Goal: Participate in discussion: Engage in conversation with other users on a specific topic

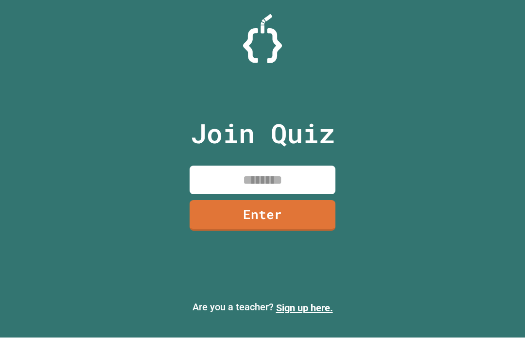
scroll to position [34, 0]
drag, startPoint x: 298, startPoint y: 157, endPoint x: 298, endPoint y: 163, distance: 5.8
click at [298, 166] on input at bounding box center [263, 180] width 146 height 29
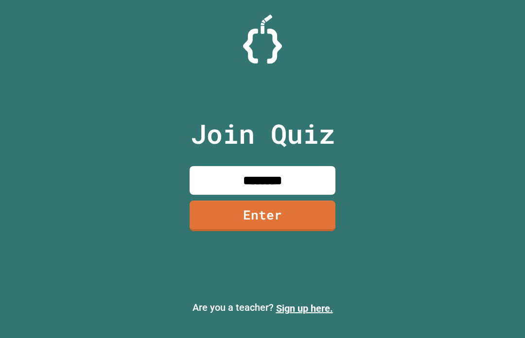
type input "********"
click at [302, 201] on link "Enter" at bounding box center [263, 216] width 146 height 31
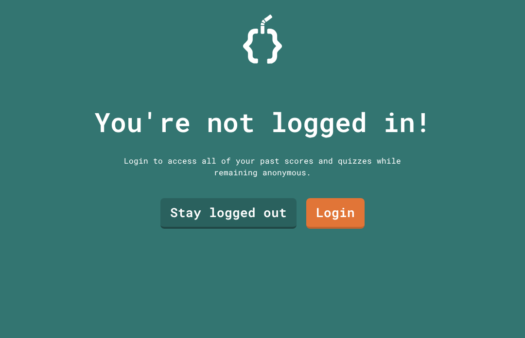
click at [257, 200] on link "Stay logged out" at bounding box center [228, 213] width 136 height 31
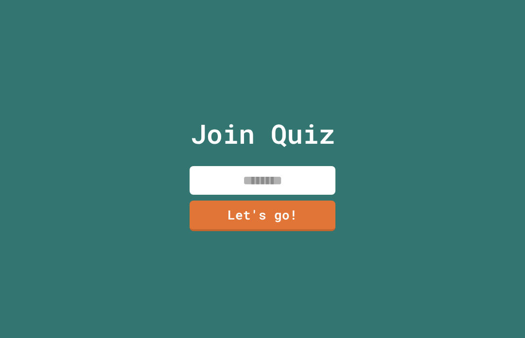
click at [301, 168] on input at bounding box center [263, 180] width 146 height 29
type input "******"
click at [315, 210] on link "Let's go!" at bounding box center [263, 216] width 146 height 31
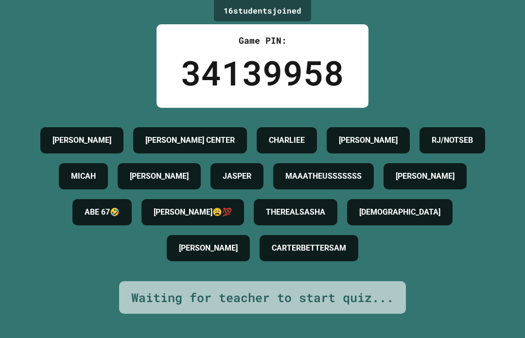
click at [154, 218] on h4 "[PERSON_NAME]😩💯" at bounding box center [193, 213] width 78 height 12
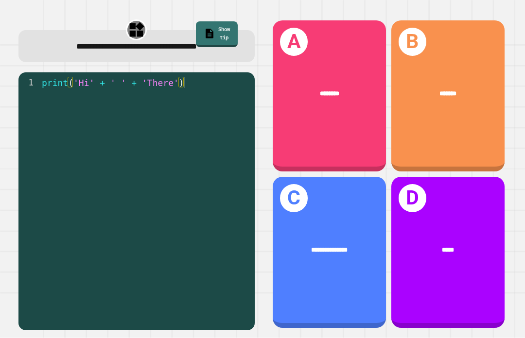
click at [339, 112] on div "A ********" at bounding box center [329, 95] width 113 height 151
click at [466, 105] on div "B ********" at bounding box center [447, 95] width 113 height 151
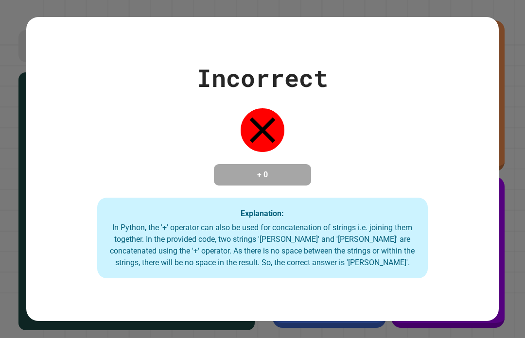
click at [472, 115] on div "Incorrect + 0 Explanation: In Python, the '+' operator can also be used for con…" at bounding box center [262, 169] width 473 height 219
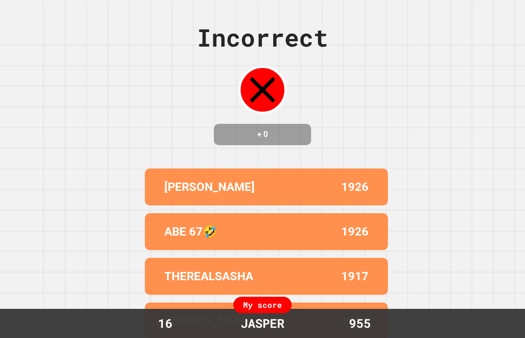
drag, startPoint x: 472, startPoint y: 115, endPoint x: 0, endPoint y: -34, distance: 495.4
click at [419, 241] on div "Incorrect + 0 [PERSON_NAME] 1926 ABE 67🤣 1926 THEREALSASHA 1917 [PERSON_NAME] 1…" at bounding box center [262, 169] width 525 height 338
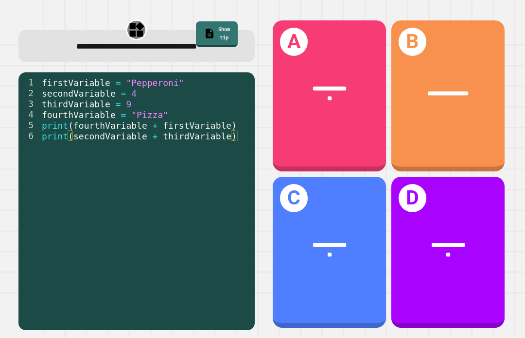
click at [333, 255] on div "**********" at bounding box center [329, 250] width 113 height 45
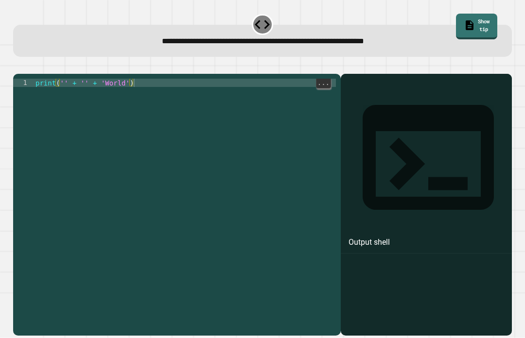
click at [226, 80] on div "print ( '' + '' + 'World' )" at bounding box center [185, 219] width 303 height 281
click at [198, 79] on div "print ( '' + '' + 'World' )" at bounding box center [185, 219] width 303 height 281
click at [63, 100] on div "print ( '' + '' + 'World' )" at bounding box center [185, 219] width 303 height 281
click at [18, 66] on button "button" at bounding box center [18, 66] width 0 height 0
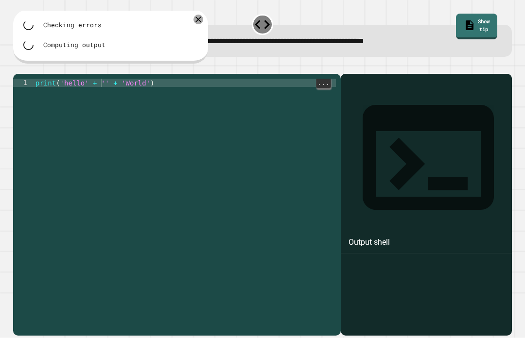
click at [71, 110] on div "print ( 'hello' + '' + 'World' )" at bounding box center [185, 219] width 302 height 281
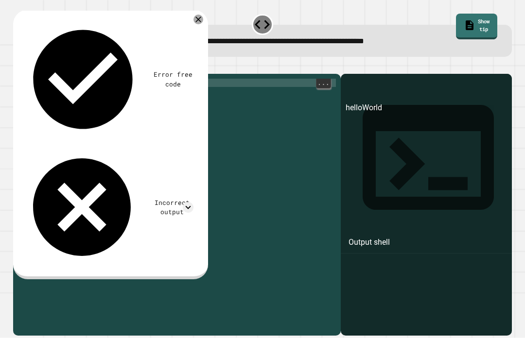
click at [69, 108] on div "print ( 'hello' + '' + 'World' )" at bounding box center [185, 219] width 302 height 281
click at [67, 100] on div "print ( 'hello' + '' + 'World' )" at bounding box center [185, 219] width 302 height 281
click at [18, 66] on icon "button" at bounding box center [18, 66] width 0 height 0
click at [114, 98] on div "print ( 'Hello' + '' + 'World' )" at bounding box center [185, 219] width 302 height 281
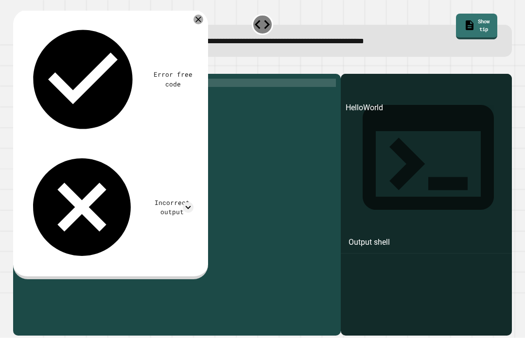
click at [18, 66] on button "button" at bounding box center [18, 66] width 0 height 0
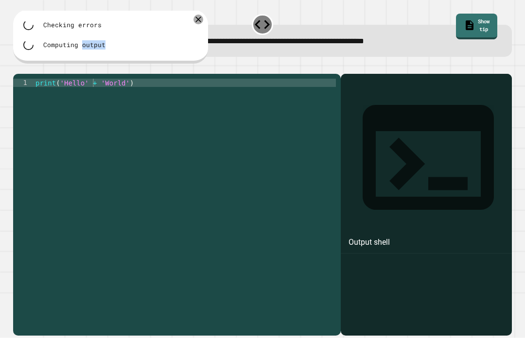
click at [22, 65] on div at bounding box center [262, 68] width 499 height 12
click at [36, 70] on icon "button" at bounding box center [34, 72] width 6 height 6
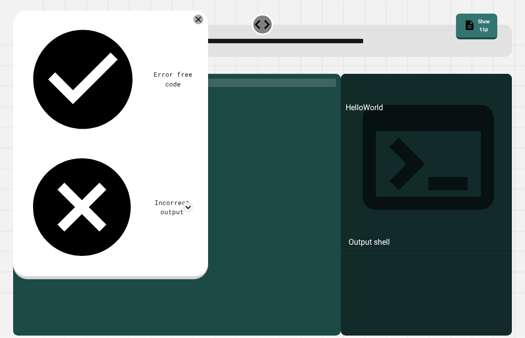
click at [231, 148] on div "print ( 'Hello' + 'World' )" at bounding box center [185, 219] width 302 height 281
type textarea "*"
type textarea "**********"
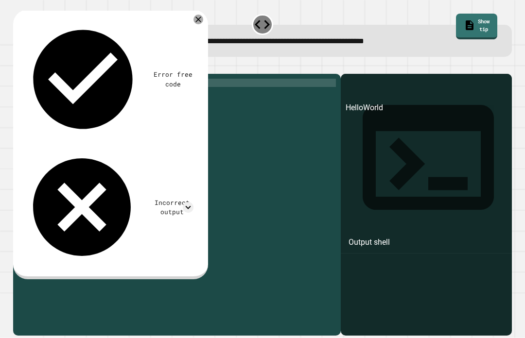
click at [18, 66] on button "button" at bounding box center [18, 66] width 0 height 0
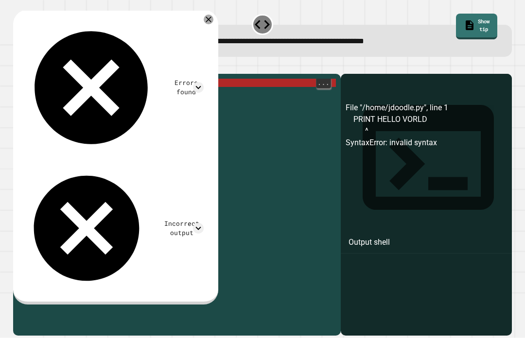
click at [208, 102] on div "PRINT HELLO VORLD" at bounding box center [185, 219] width 302 height 281
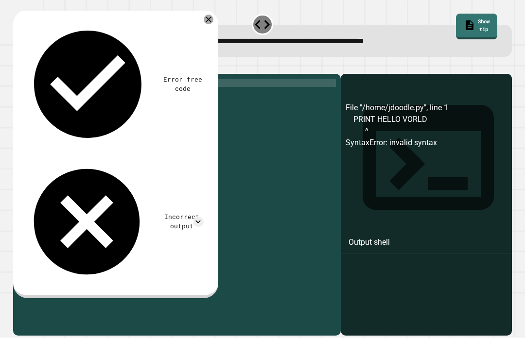
click at [208, 102] on div at bounding box center [185, 219] width 302 height 281
click at [209, 104] on div at bounding box center [185, 219] width 302 height 281
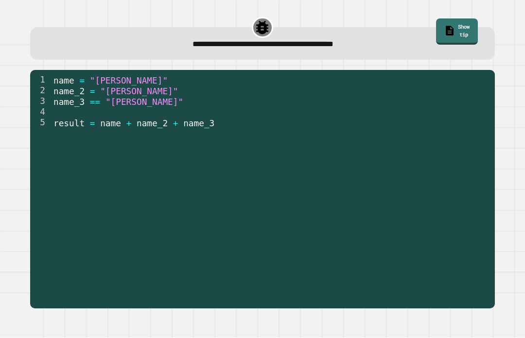
click at [51, 88] on div "2" at bounding box center [40, 91] width 21 height 11
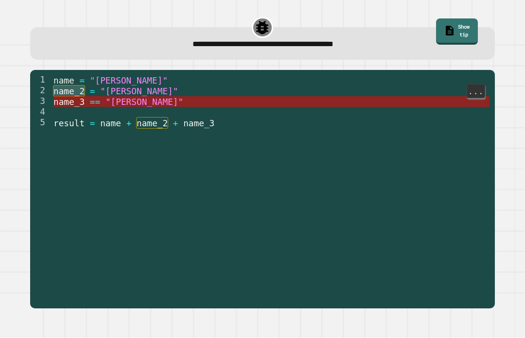
click at [54, 104] on span "name_3" at bounding box center [68, 102] width 31 height 10
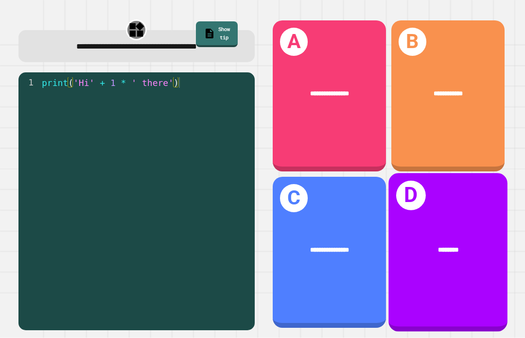
click at [499, 268] on div "********" at bounding box center [447, 250] width 119 height 36
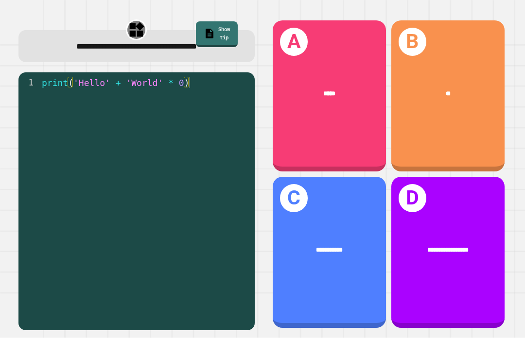
click at [354, 240] on div "**********" at bounding box center [329, 252] width 113 height 151
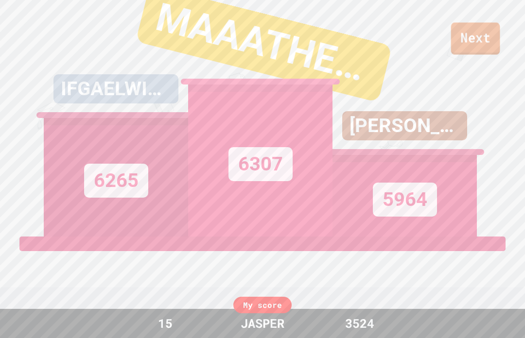
click at [485, 29] on link "Next" at bounding box center [475, 38] width 49 height 32
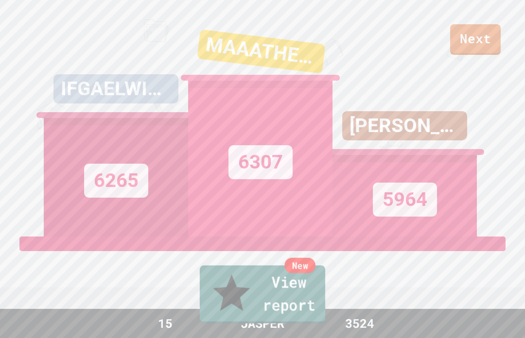
drag, startPoint x: 263, startPoint y: 302, endPoint x: 256, endPoint y: 302, distance: 6.8
click at [256, 302] on link "New View report" at bounding box center [262, 295] width 125 height 58
